Goal: Navigation & Orientation: Find specific page/section

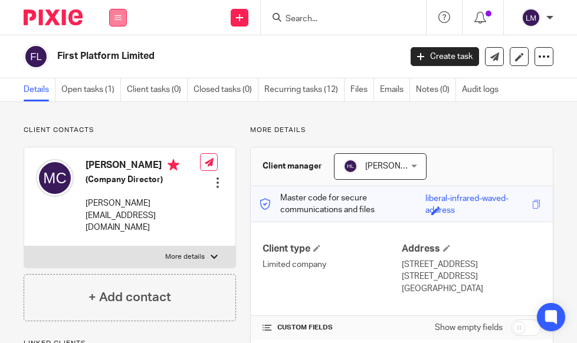
click at [118, 14] on icon at bounding box center [117, 17] width 7 height 7
click at [112, 105] on link "Team" at bounding box center [111, 107] width 19 height 8
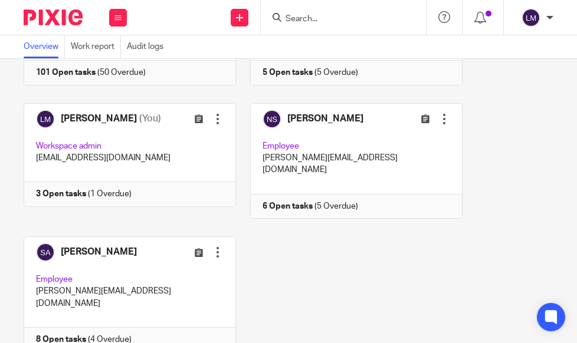
scroll to position [293, 0]
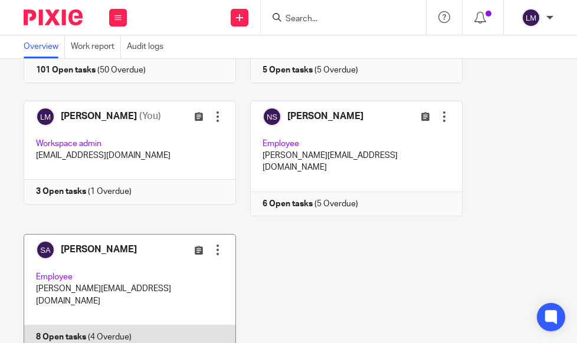
click at [139, 234] on link at bounding box center [123, 292] width 226 height 116
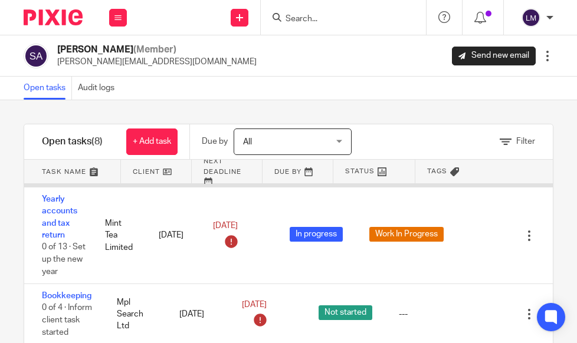
scroll to position [74, 0]
